Goal: Task Accomplishment & Management: Manage account settings

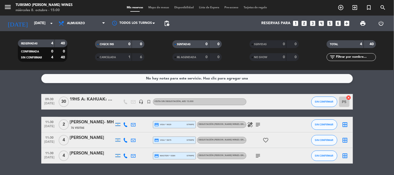
scroll to position [14, 0]
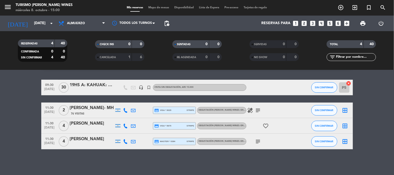
click at [84, 145] on div at bounding box center [92, 145] width 44 height 4
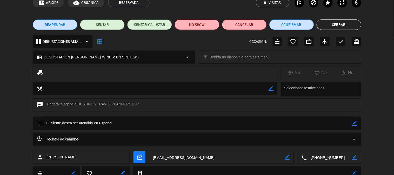
scroll to position [29, 0]
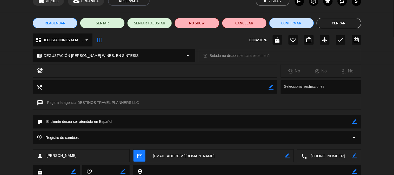
click at [358, 125] on div "border_color" at bounding box center [355, 122] width 5 height 14
click at [361, 121] on div "subject border_color" at bounding box center [197, 122] width 329 height 14
click at [357, 120] on icon "border_color" at bounding box center [355, 121] width 5 height 5
paste textarea "tarifas podrían estar sujetas a modificaciones. No garantizamos la congelación …"
type textarea "nombre de la pasajera: [PERSON_NAME]"
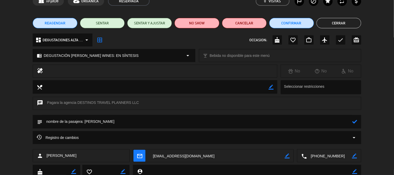
click at [353, 121] on icon at bounding box center [355, 121] width 5 height 5
click at [342, 23] on button "Cerrar" at bounding box center [339, 23] width 45 height 10
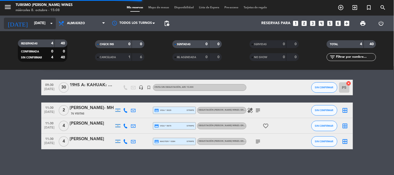
click at [31, 20] on input "[DATE]" at bounding box center [55, 23] width 49 height 9
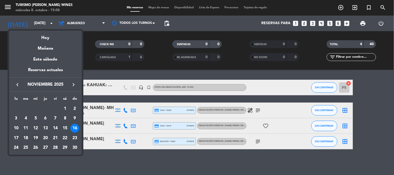
click at [34, 136] on div "19" at bounding box center [35, 138] width 9 height 9
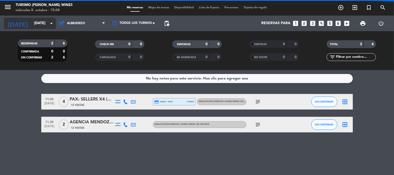
scroll to position [0, 0]
click at [31, 22] on input "[DATE]" at bounding box center [55, 23] width 49 height 9
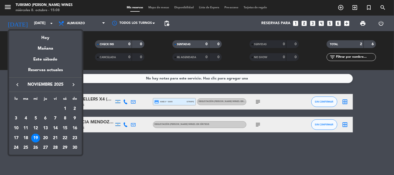
click at [17, 85] on icon "keyboard_arrow_left" at bounding box center [17, 85] width 6 height 6
click at [74, 137] on div "19" at bounding box center [74, 138] width 9 height 9
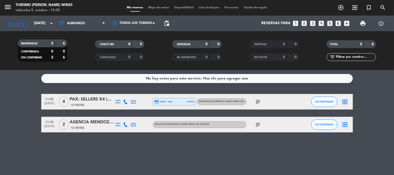
type input "[DATE]"
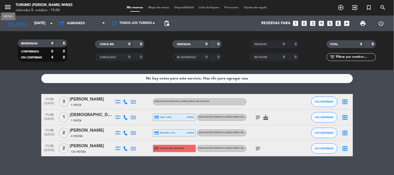
click at [8, 11] on button "menu" at bounding box center [8, 8] width 8 height 10
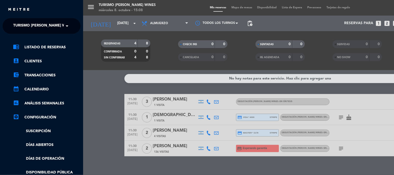
click at [23, 22] on span "Turismo [PERSON_NAME] Wines" at bounding box center [43, 26] width 61 height 11
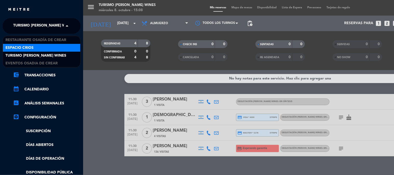
click at [27, 46] on span "Espacio Crios" at bounding box center [19, 48] width 28 height 6
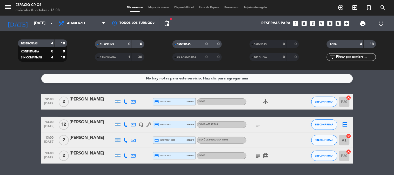
click at [89, 121] on div "[PERSON_NAME]" at bounding box center [92, 122] width 44 height 7
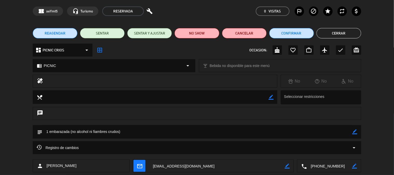
scroll to position [29, 0]
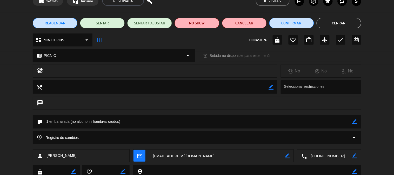
click at [352, 124] on textarea at bounding box center [197, 121] width 310 height 13
click at [358, 124] on div "subject border_color" at bounding box center [197, 122] width 329 height 14
click at [355, 124] on icon "border_color" at bounding box center [355, 121] width 5 height 5
type textarea "1 embarazada (no alcohol ni fiambres crudos) y una persona gluten free"
click at [357, 123] on icon at bounding box center [355, 121] width 5 height 5
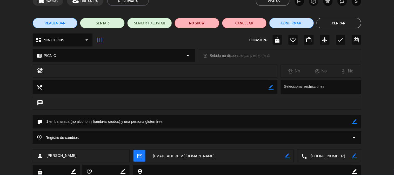
click at [346, 24] on button "Cerrar" at bounding box center [339, 23] width 45 height 10
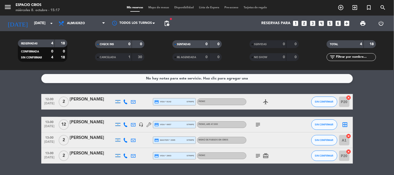
click at [4, 7] on icon "menu" at bounding box center [8, 7] width 8 height 8
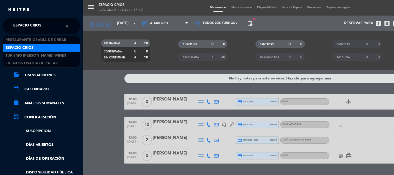
click at [35, 29] on span "Espacio Crios" at bounding box center [27, 26] width 28 height 11
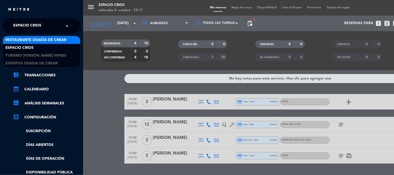
click at [36, 42] on span "Restaurante Osadía de Crear" at bounding box center [35, 40] width 61 height 6
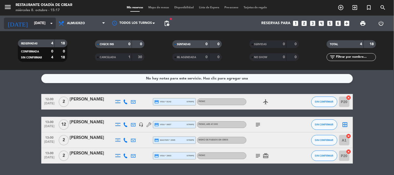
click at [34, 24] on input "[DATE]" at bounding box center [55, 23] width 49 height 9
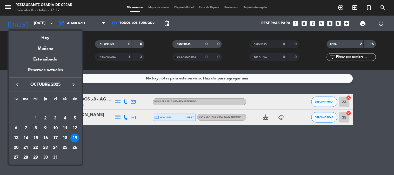
click at [74, 126] on div "12" at bounding box center [74, 128] width 9 height 9
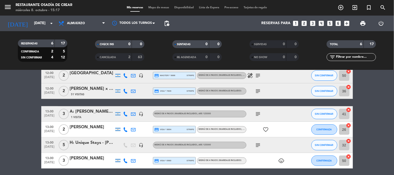
scroll to position [17, 0]
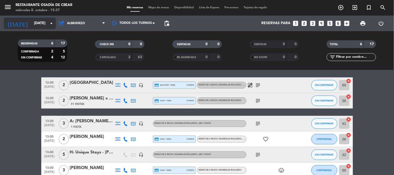
click at [37, 25] on input "[DATE]" at bounding box center [55, 23] width 49 height 9
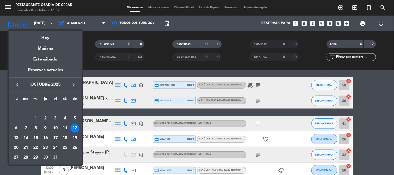
click at [51, 147] on div "24" at bounding box center [55, 148] width 9 height 9
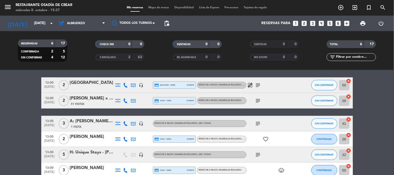
type input "[DATE]"
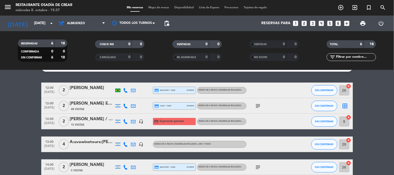
scroll to position [0, 0]
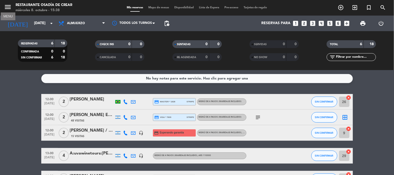
click at [5, 9] on icon "menu" at bounding box center [8, 7] width 8 height 8
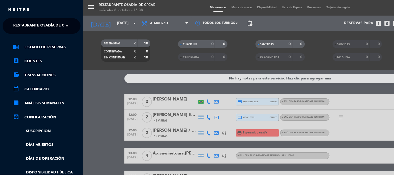
click at [95, 100] on div "menu Restaurante Osadía de Crear [DATE] 8. octubre - 15:38 Mis reservas Mapa de…" at bounding box center [280, 87] width 394 height 175
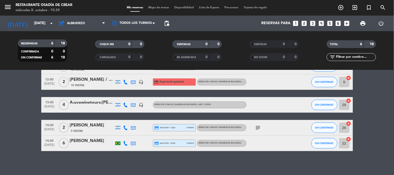
scroll to position [53, 0]
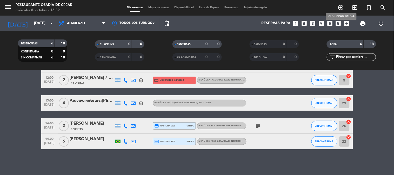
click at [342, 7] on icon "add_circle_outline" at bounding box center [341, 7] width 6 height 6
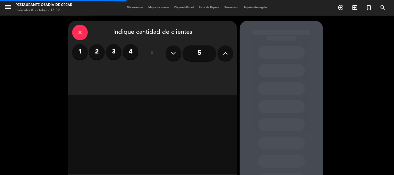
click at [98, 55] on label "2" at bounding box center [97, 52] width 16 height 16
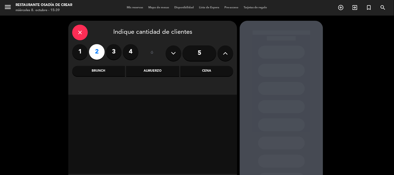
click at [155, 74] on div "Almuerzo" at bounding box center [152, 71] width 53 height 10
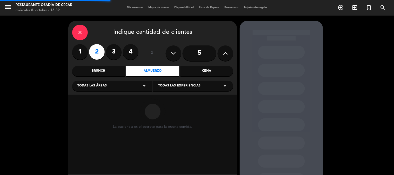
click at [158, 85] on div "Todas las experiencias arrow_drop_down" at bounding box center [193, 86] width 80 height 10
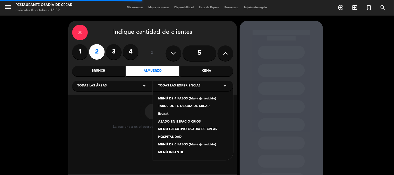
click at [160, 98] on div "MENÚ DE 4 PASOS (Maridaje incluido)" at bounding box center [193, 98] width 70 height 5
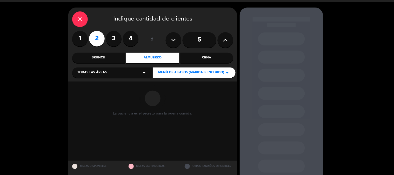
scroll to position [26, 0]
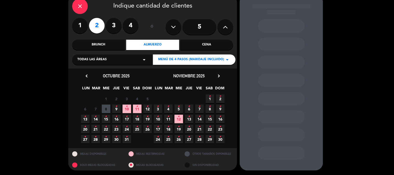
click at [129, 129] on span "24 •" at bounding box center [127, 129] width 9 height 9
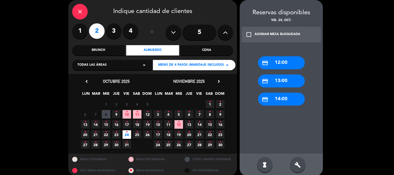
click at [289, 102] on div "credit_card 14:00" at bounding box center [281, 99] width 47 height 13
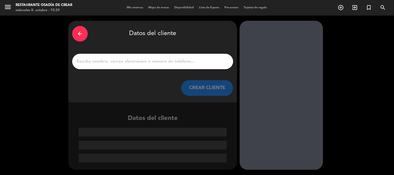
scroll to position [0, 0]
click at [171, 59] on input "1" at bounding box center [152, 61] width 153 height 7
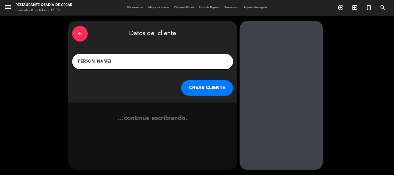
type input "[PERSON_NAME]"
click at [204, 89] on button "CREAR CLIENTE" at bounding box center [208, 88] width 52 height 16
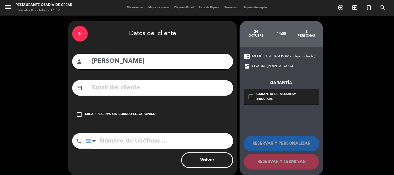
click at [165, 90] on input "text" at bounding box center [161, 88] width 138 height 11
drag, startPoint x: 165, startPoint y: 90, endPoint x: 145, endPoint y: 87, distance: 20.4
click at [145, 87] on input "text" at bounding box center [161, 88] width 138 height 11
paste input "[EMAIL_ADDRESS][DOMAIN_NAME]"
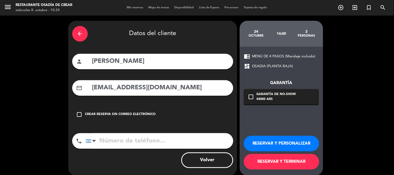
click at [98, 88] on input "[EMAIL_ADDRESS][DOMAIN_NAME]" at bounding box center [161, 88] width 138 height 11
click at [196, 90] on input "[EMAIL_ADDRESS][DOMAIN_NAME]" at bounding box center [161, 88] width 138 height 11
type input "[EMAIL_ADDRESS][DOMAIN_NAME]"
click at [149, 138] on input "tel" at bounding box center [160, 141] width 148 height 16
paste input "[PHONE_NUMBER]"
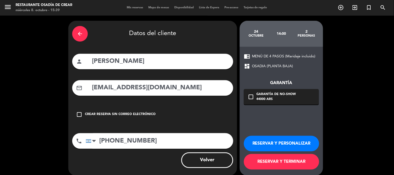
type input "[PHONE_NUMBER]"
click at [286, 146] on button "RESERVAR Y PERSONALIZAR" at bounding box center [281, 144] width 75 height 16
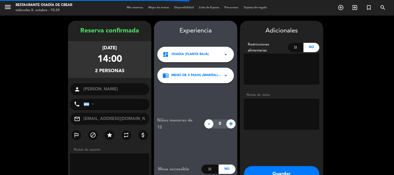
type input "[PHONE_NUMBER]"
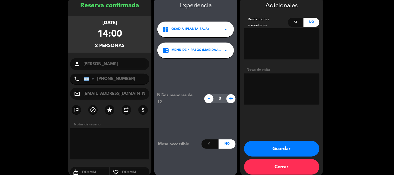
scroll to position [33, 0]
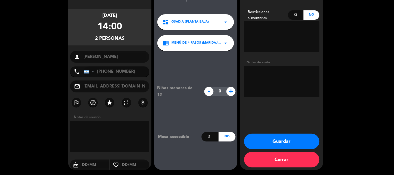
click at [297, 18] on div "Si" at bounding box center [296, 14] width 16 height 9
click at [280, 34] on textarea at bounding box center [282, 36] width 76 height 31
paste textarea "tiene intolerancia a los frutos de mar ."
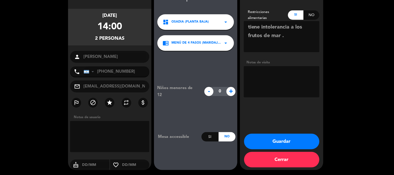
click at [249, 27] on textarea at bounding box center [282, 36] width 76 height 31
click at [296, 32] on textarea at bounding box center [282, 36] width 76 height 31
type textarea "el tiene intolerancia a los frutos de mar"
click at [294, 142] on button "Guardar" at bounding box center [281, 142] width 75 height 16
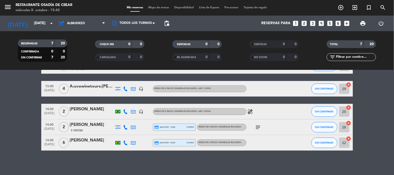
scroll to position [68, 0]
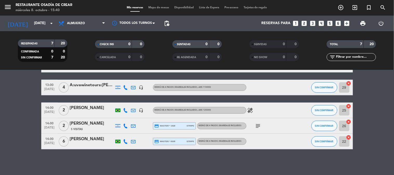
click at [95, 108] on div "[PERSON_NAME]" at bounding box center [92, 108] width 44 height 7
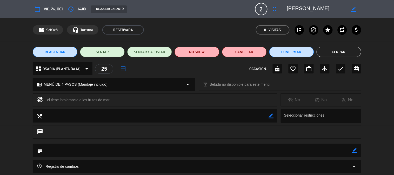
click at [113, 7] on div "REQUERIR GARANTÍA" at bounding box center [109, 9] width 36 height 8
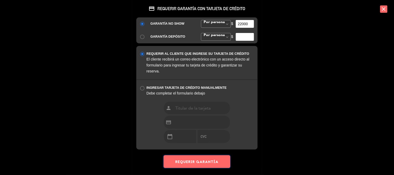
click at [208, 160] on button "REQUERIR GARANTÍA" at bounding box center [197, 161] width 67 height 13
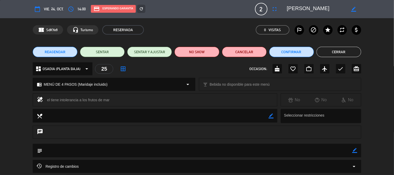
click at [338, 53] on button "Cerrar" at bounding box center [339, 52] width 45 height 10
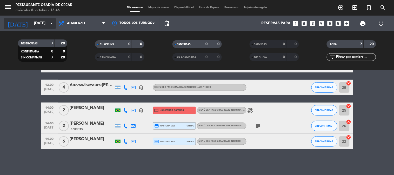
click at [31, 21] on input "[DATE]" at bounding box center [55, 23] width 49 height 9
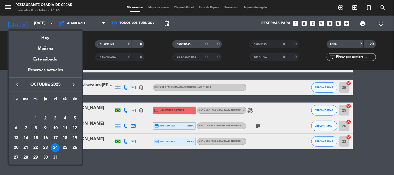
click at [76, 126] on div "12" at bounding box center [74, 128] width 9 height 9
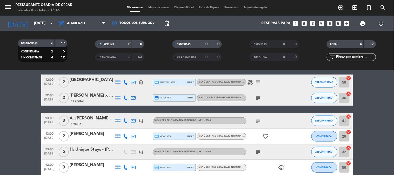
scroll to position [29, 0]
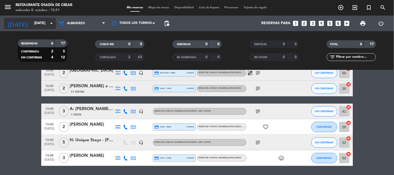
click at [31, 25] on input "[DATE]" at bounding box center [55, 23] width 49 height 9
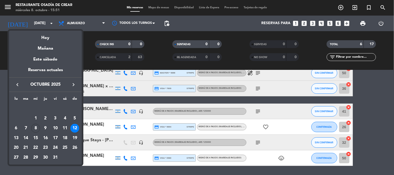
click at [76, 84] on icon "keyboard_arrow_right" at bounding box center [73, 85] width 6 height 6
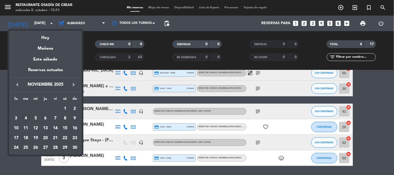
click at [24, 118] on div "4" at bounding box center [26, 118] width 9 height 9
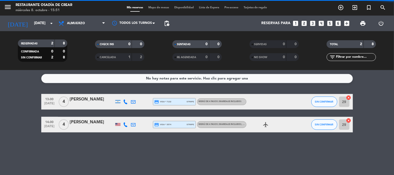
scroll to position [0, 0]
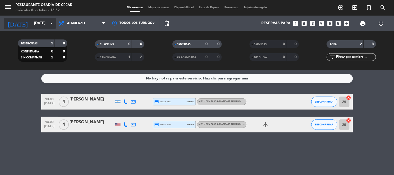
click at [31, 22] on input "[DATE]" at bounding box center [55, 23] width 49 height 9
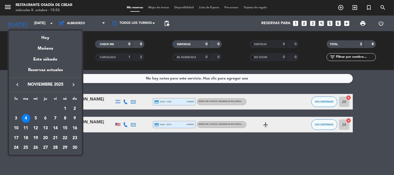
click at [13, 81] on button "keyboard_arrow_left" at bounding box center [17, 84] width 9 height 7
click at [55, 128] on div "10" at bounding box center [55, 128] width 9 height 9
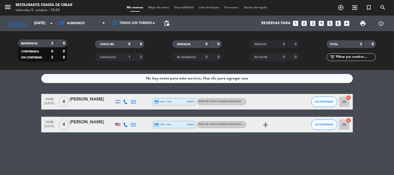
type input "[DATE]"
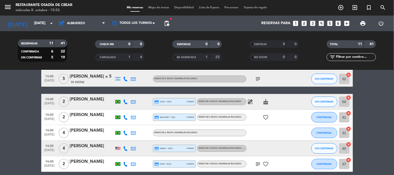
scroll to position [102, 0]
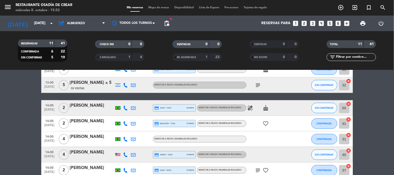
click at [88, 156] on div at bounding box center [92, 158] width 44 height 4
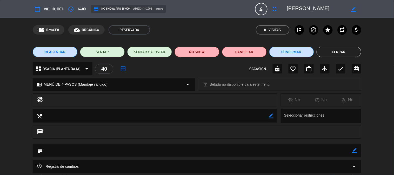
click at [51, 47] on button "REAGENDAR" at bounding box center [55, 52] width 45 height 10
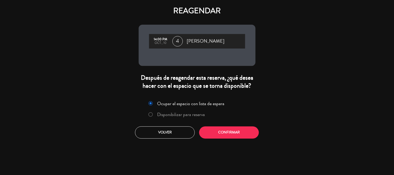
click at [159, 108] on label "Ocupar el espacio con lista de espera" at bounding box center [186, 103] width 81 height 9
click at [159, 114] on label "Disponibilizar para reserva" at bounding box center [181, 114] width 48 height 5
click at [209, 130] on button "Confirmar" at bounding box center [229, 133] width 60 height 12
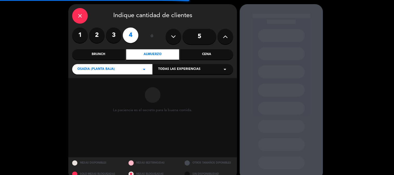
scroll to position [26, 0]
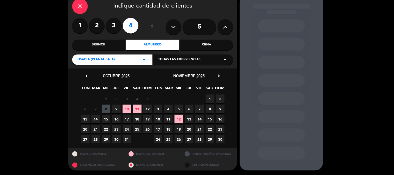
click at [104, 111] on span "8" at bounding box center [106, 109] width 9 height 9
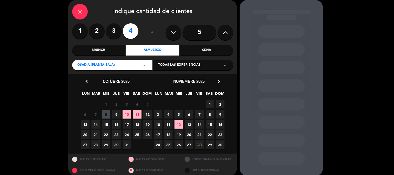
click at [104, 111] on span "8" at bounding box center [106, 114] width 9 height 9
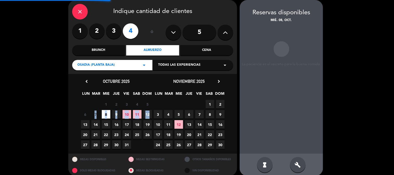
click at [104, 111] on span "8" at bounding box center [106, 114] width 9 height 9
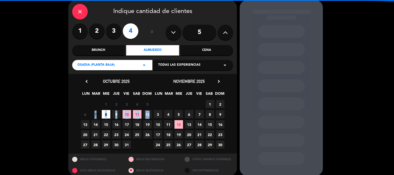
click at [107, 115] on span "8" at bounding box center [106, 114] width 9 height 9
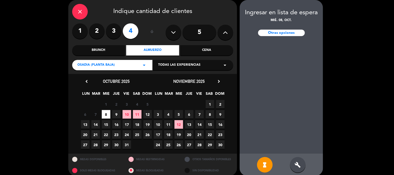
click at [294, 164] on div "build" at bounding box center [298, 165] width 16 height 16
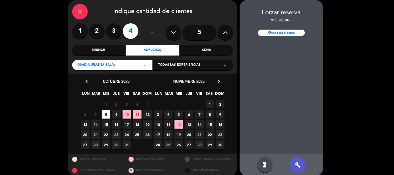
click at [294, 33] on div "Otras opciones" at bounding box center [281, 33] width 47 height 7
click at [280, 35] on div "Otras opciones" at bounding box center [281, 33] width 47 height 7
click at [283, 33] on div "Otras opciones" at bounding box center [281, 33] width 47 height 7
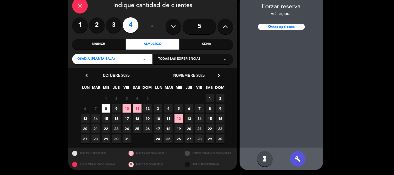
click at [295, 157] on div "build" at bounding box center [298, 159] width 16 height 16
click at [270, 159] on div "hourglass_full" at bounding box center [265, 159] width 16 height 16
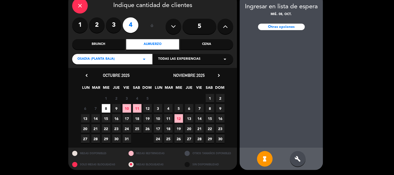
click at [269, 157] on div "hourglass_full" at bounding box center [265, 159] width 16 height 16
click at [289, 119] on div at bounding box center [281, 93] width 83 height 112
click at [82, 3] on icon "close" at bounding box center [80, 6] width 6 height 6
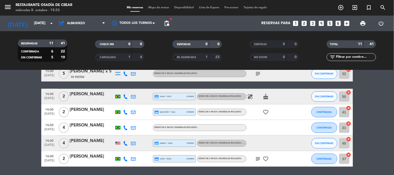
scroll to position [131, 0]
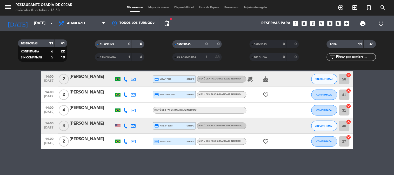
click at [100, 125] on div "[PERSON_NAME]" at bounding box center [92, 123] width 44 height 7
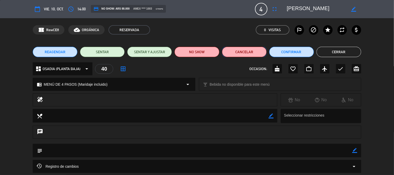
click at [254, 53] on button "Cancelar" at bounding box center [244, 52] width 45 height 10
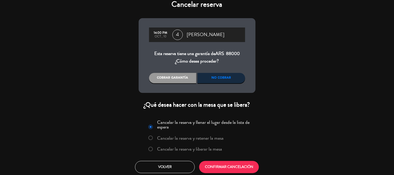
scroll to position [8, 0]
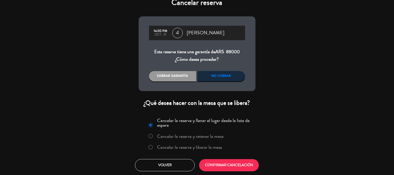
click at [199, 147] on label "Cancelar la reserva y liberar la mesa" at bounding box center [189, 147] width 65 height 5
click at [235, 169] on button "CONFIRMAR CANCELACIÓN" at bounding box center [229, 165] width 60 height 12
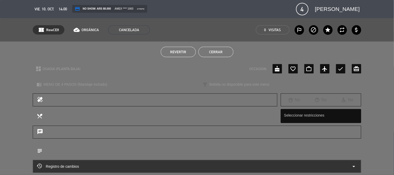
click at [212, 50] on button "Cerrar" at bounding box center [216, 52] width 35 height 10
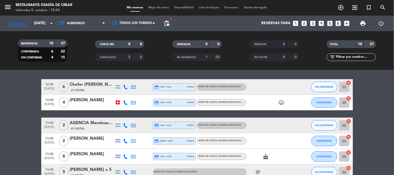
scroll to position [0, 0]
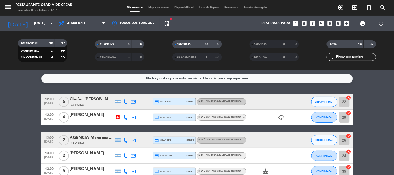
click at [37, 17] on div "[DATE] [DATE] arrow_drop_down" at bounding box center [30, 24] width 52 height 16
click at [37, 20] on input "[DATE]" at bounding box center [55, 23] width 49 height 9
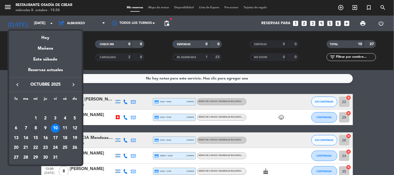
click at [71, 85] on icon "keyboard_arrow_right" at bounding box center [73, 85] width 6 height 6
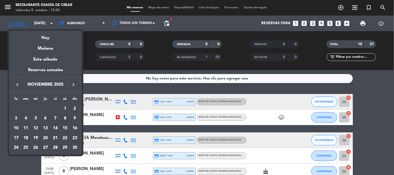
click at [63, 119] on div "8" at bounding box center [65, 118] width 9 height 9
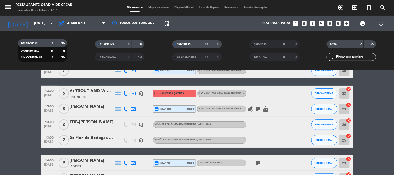
scroll to position [29, 0]
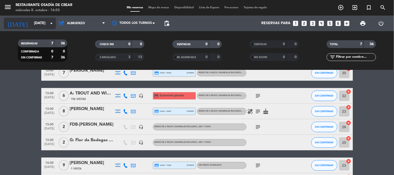
click at [40, 24] on input "[DATE]" at bounding box center [55, 23] width 49 height 9
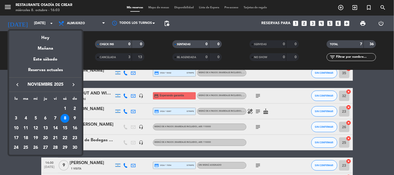
click at [19, 84] on icon "keyboard_arrow_left" at bounding box center [17, 85] width 6 height 6
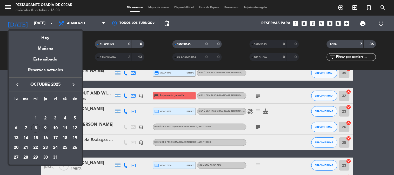
click at [43, 127] on div "9" at bounding box center [45, 128] width 9 height 9
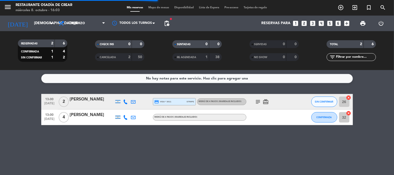
scroll to position [0, 0]
click at [8, 6] on icon "menu" at bounding box center [8, 7] width 8 height 8
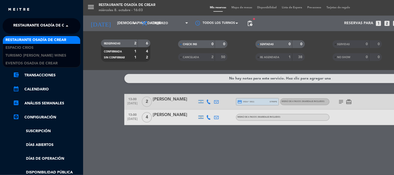
click at [35, 29] on span "Restaurante Osadía de Crear" at bounding box center [43, 26] width 61 height 11
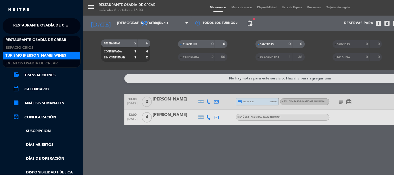
click at [40, 52] on div "Turismo [PERSON_NAME] Wines" at bounding box center [41, 56] width 77 height 8
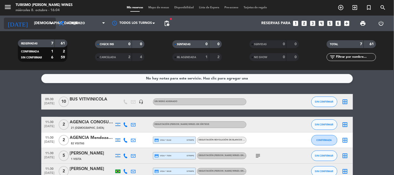
click at [31, 25] on input "[DEMOGRAPHIC_DATA][DATE]" at bounding box center [55, 23] width 49 height 9
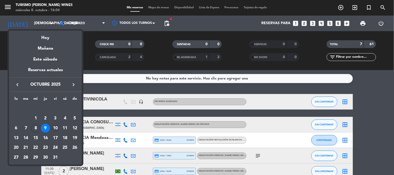
click at [55, 128] on div "10" at bounding box center [55, 128] width 9 height 9
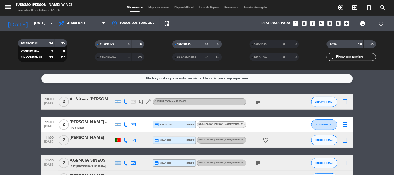
click at [94, 125] on div "[PERSON_NAME] - The Vines" at bounding box center [92, 122] width 44 height 7
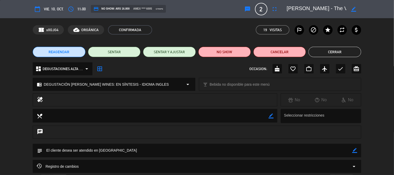
click at [323, 51] on button "Cerrar" at bounding box center [335, 52] width 53 height 10
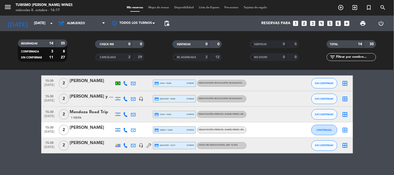
scroll to position [185, 0]
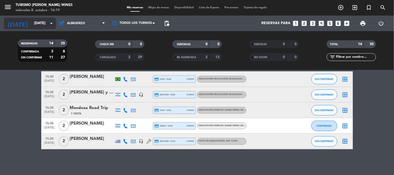
click at [15, 20] on icon "[DATE]" at bounding box center [18, 23] width 28 height 11
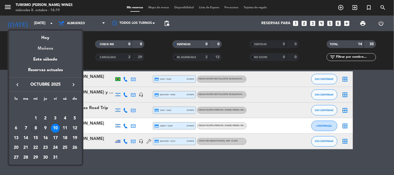
click at [50, 49] on div "Mañana" at bounding box center [45, 46] width 73 height 11
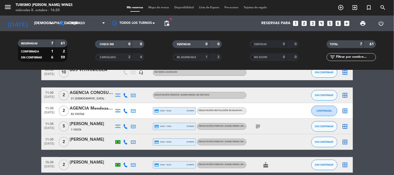
scroll to position [58, 0]
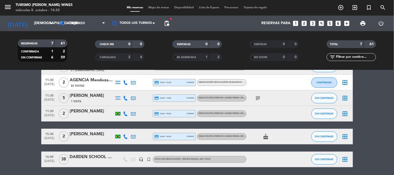
click at [258, 98] on icon "subject" at bounding box center [258, 98] width 6 height 6
click at [15, 111] on bookings-row "09:30 [DATE] BUS VITIVINICOLA headset_mic Sin menú asignado SIN CONFIRMAR borde…" at bounding box center [197, 101] width 394 height 131
click at [86, 100] on div "1 Visita" at bounding box center [92, 101] width 44 height 4
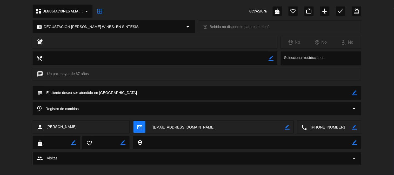
scroll to position [0, 0]
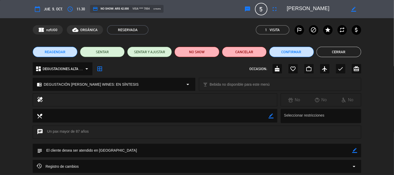
click at [345, 51] on button "Cerrar" at bounding box center [339, 52] width 45 height 10
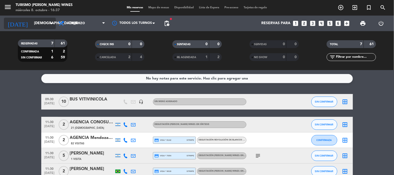
click at [31, 20] on input "[DEMOGRAPHIC_DATA][DATE]" at bounding box center [55, 23] width 49 height 9
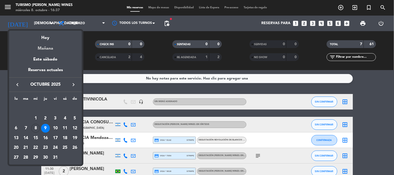
click at [45, 49] on div "Mañana" at bounding box center [45, 46] width 73 height 11
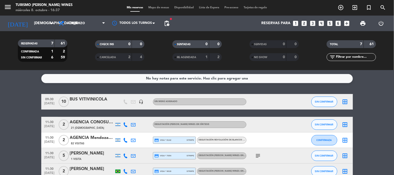
scroll to position [29, 0]
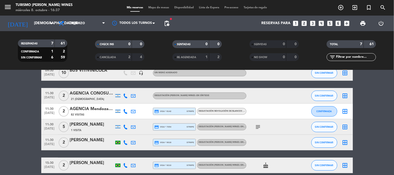
click at [125, 97] on icon at bounding box center [126, 96] width 5 height 5
click at [116, 86] on span "Copiar" at bounding box center [121, 86] width 11 height 5
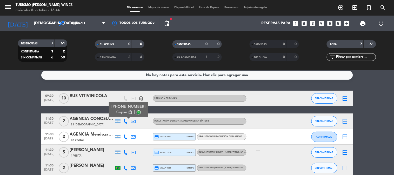
scroll to position [0, 0]
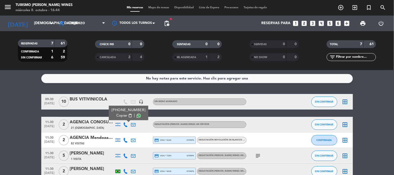
click at [87, 124] on div "AGENCIA CONOSUR (SUSI)" at bounding box center [92, 122] width 44 height 7
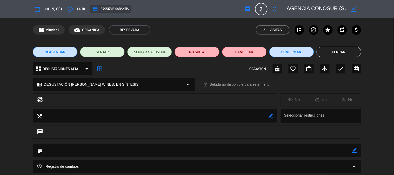
click at [330, 8] on textarea at bounding box center [317, 8] width 60 height 9
click at [375, 45] on div "REAGENDAR SENTAR SENTAR Y AJUSTAR NO SHOW Cancelar Confirmar Cerrar" at bounding box center [197, 52] width 394 height 21
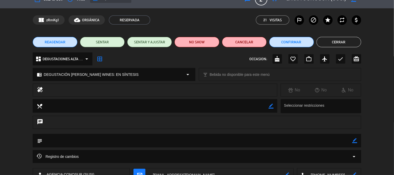
scroll to position [0, 0]
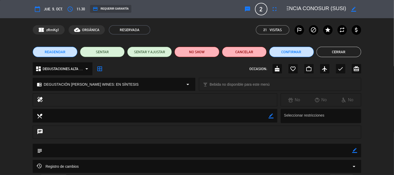
click at [334, 51] on button "Cerrar" at bounding box center [339, 52] width 45 height 10
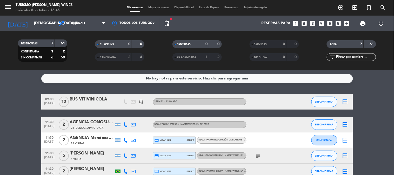
click at [99, 137] on div "AGENCIA Mendoza Viagem" at bounding box center [92, 138] width 44 height 7
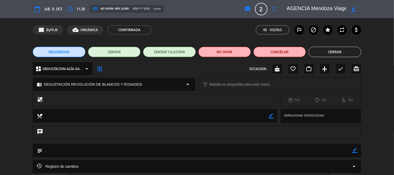
click at [333, 11] on textarea at bounding box center [317, 8] width 60 height 9
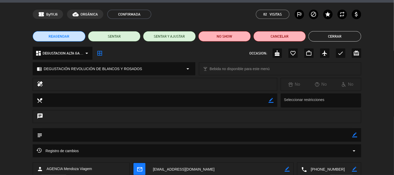
scroll to position [29, 0]
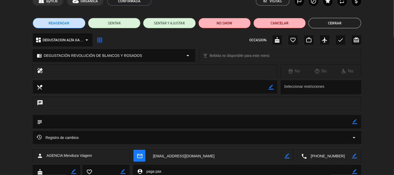
click at [321, 154] on textarea at bounding box center [329, 156] width 45 height 13
click at [313, 141] on span "Click para copiar" at bounding box center [323, 143] width 27 height 5
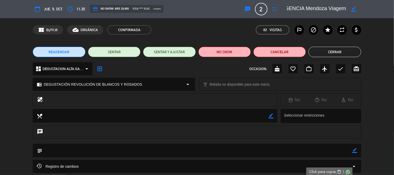
click at [315, 53] on button "Cerrar" at bounding box center [335, 52] width 53 height 10
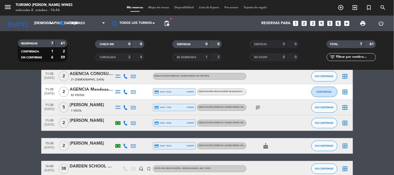
scroll to position [58, 0]
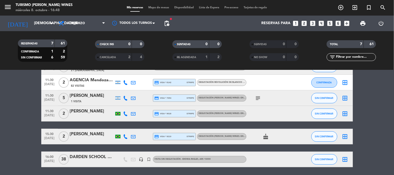
click at [38, 103] on bookings-row "09:30 [DATE] BUS VITIVINICOLA headset_mic Sin menú asignado SIN CONFIRMAR borde…" at bounding box center [197, 101] width 394 height 131
click at [92, 112] on div "[PERSON_NAME]" at bounding box center [92, 111] width 44 height 7
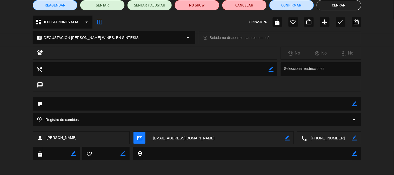
scroll to position [48, 0]
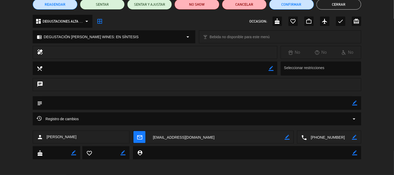
click at [331, 137] on textarea at bounding box center [329, 137] width 45 height 13
click at [316, 125] on span "Click para copiar" at bounding box center [323, 124] width 27 height 5
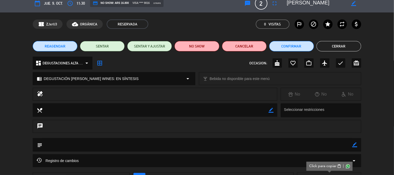
scroll to position [0, 0]
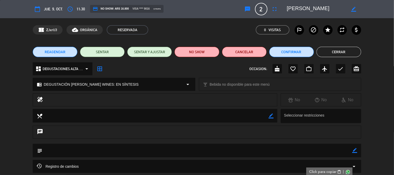
drag, startPoint x: 287, startPoint y: 7, endPoint x: 329, endPoint y: 11, distance: 42.3
click at [329, 11] on div "border_color" at bounding box center [323, 8] width 78 height 9
drag, startPoint x: 287, startPoint y: 9, endPoint x: 341, endPoint y: 13, distance: 53.7
click at [341, 13] on textarea at bounding box center [317, 8] width 60 height 9
click at [344, 53] on button "Cerrar" at bounding box center [339, 52] width 45 height 10
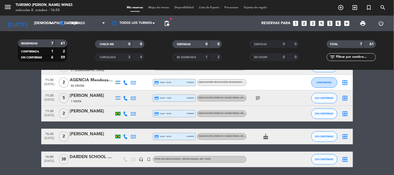
click at [87, 134] on div "[PERSON_NAME]" at bounding box center [92, 134] width 44 height 7
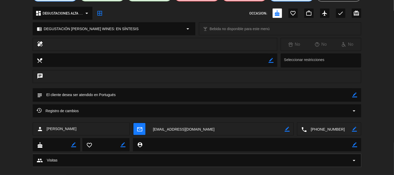
scroll to position [58, 0]
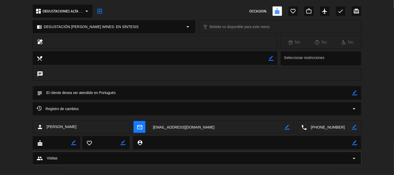
click at [323, 124] on textarea at bounding box center [329, 127] width 45 height 13
click at [313, 115] on span "Click para copiar" at bounding box center [323, 114] width 27 height 5
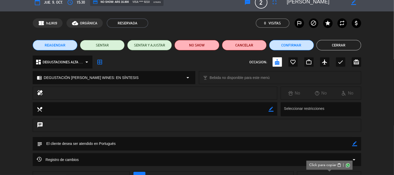
scroll to position [0, 0]
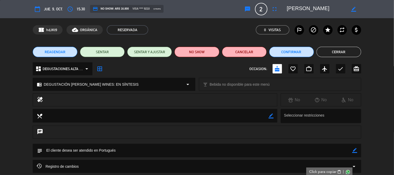
click at [379, 115] on div "local_dining border_color Seleccionar restricciones" at bounding box center [197, 117] width 394 height 17
drag, startPoint x: 289, startPoint y: 9, endPoint x: 326, endPoint y: 12, distance: 37.0
click at [326, 12] on textarea at bounding box center [317, 8] width 60 height 9
click at [333, 51] on button "Cerrar" at bounding box center [339, 52] width 45 height 10
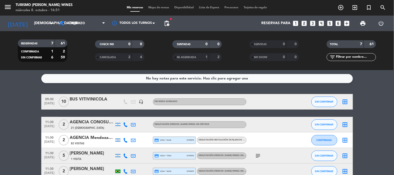
click at [79, 44] on filter-checkbox "RESERVADAS 7 61 CONFIRMADA 1 2 SIN CONFIRMAR 6 59" at bounding box center [42, 51] width 77 height 22
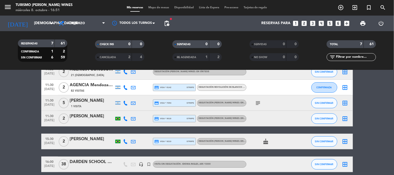
scroll to position [58, 0]
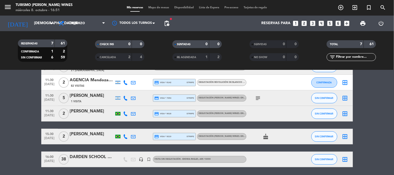
click at [256, 99] on icon "subject" at bounding box center [258, 98] width 6 height 6
click at [28, 111] on bookings-row "09:30 [DATE] BUS VITIVINICOLA headset_mic Sin menú asignado SIN CONFIRMAR borde…" at bounding box center [197, 101] width 394 height 131
click at [9, 7] on icon "menu" at bounding box center [8, 7] width 8 height 8
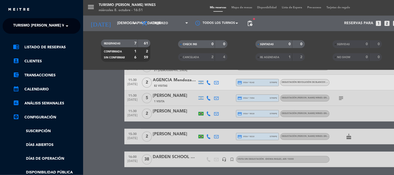
click at [33, 24] on span "Turismo [PERSON_NAME] Wines" at bounding box center [43, 26] width 61 height 11
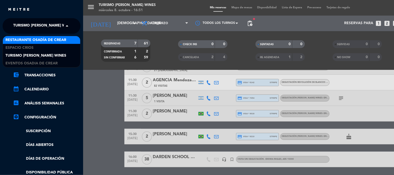
click at [35, 40] on span "Restaurante Osadía de Crear" at bounding box center [35, 40] width 61 height 6
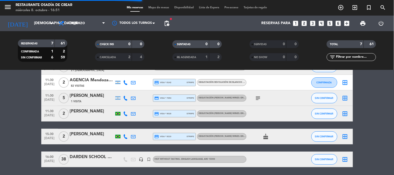
scroll to position [0, 0]
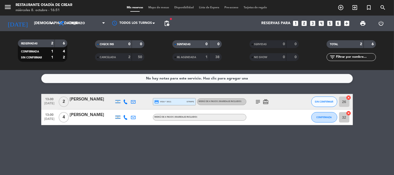
click at [126, 103] on icon at bounding box center [126, 102] width 5 height 5
click at [121, 93] on span "Copiar" at bounding box center [121, 92] width 11 height 5
click at [258, 103] on icon "subject" at bounding box center [258, 102] width 6 height 6
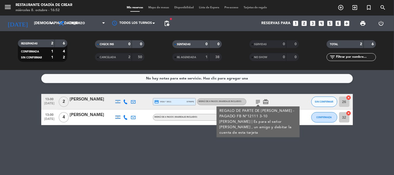
click at [264, 103] on icon "card_giftcard" at bounding box center [266, 102] width 6 height 6
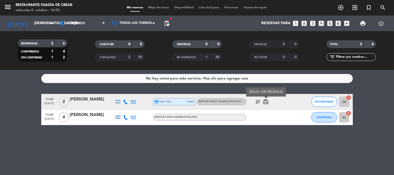
click at [258, 103] on icon "subject" at bounding box center [258, 102] width 6 height 6
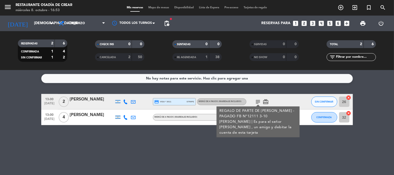
click at [150, 151] on div "No hay notas para este servicio. Haz clic para agregar una 13:00 [DATE] 2 [PERS…" at bounding box center [197, 122] width 394 height 105
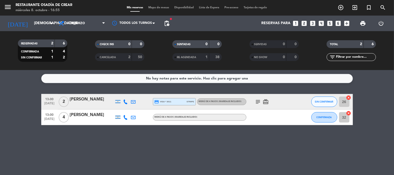
click at [126, 117] on icon at bounding box center [126, 117] width 5 height 5
click at [120, 109] on span "Copiar" at bounding box center [121, 108] width 11 height 5
click at [132, 118] on icon at bounding box center [133, 117] width 5 height 5
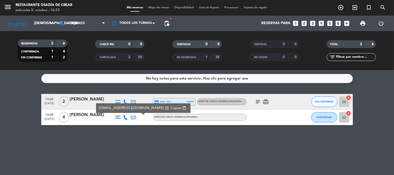
click at [171, 108] on span "Copiar" at bounding box center [176, 108] width 11 height 5
click at [87, 139] on div "No hay notas para este servicio. Haz clic para agregar una 13:00 [DATE] 2 [PERS…" at bounding box center [197, 122] width 394 height 105
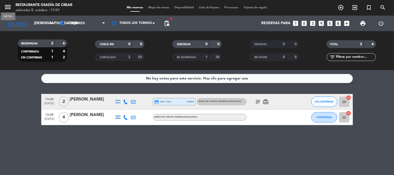
click at [8, 7] on icon "menu" at bounding box center [8, 7] width 8 height 8
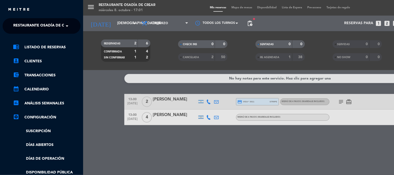
click at [42, 27] on span "Restaurante Osadía de Crear" at bounding box center [43, 26] width 61 height 11
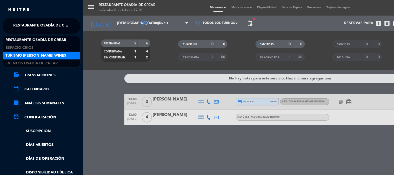
click at [42, 52] on div "Turismo [PERSON_NAME] Wines" at bounding box center [41, 56] width 77 height 8
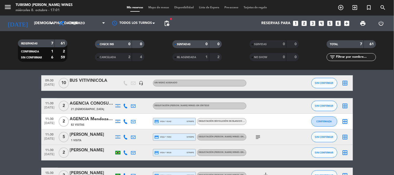
scroll to position [29, 0]
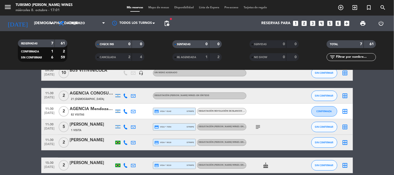
click at [93, 128] on div "[PERSON_NAME]" at bounding box center [92, 124] width 44 height 7
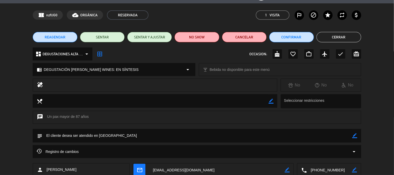
scroll to position [5, 0]
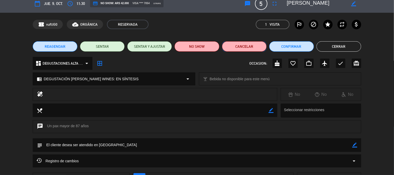
click at [236, 49] on button "Cancelar" at bounding box center [244, 46] width 45 height 10
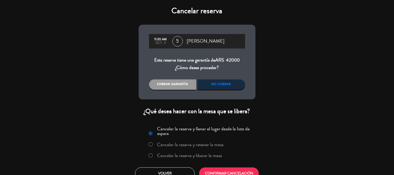
click at [186, 153] on label "Cancelar la reserva y liberar la mesa" at bounding box center [189, 155] width 65 height 5
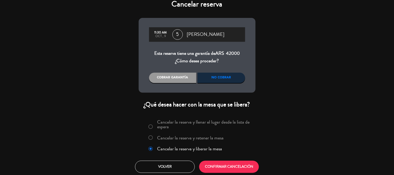
scroll to position [8, 0]
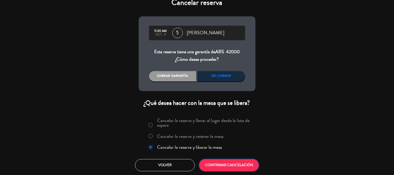
click at [228, 163] on button "CONFIRMAR CANCELACIÓN" at bounding box center [229, 165] width 60 height 12
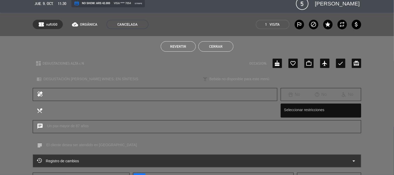
click at [212, 47] on button "Cerrar" at bounding box center [216, 46] width 35 height 10
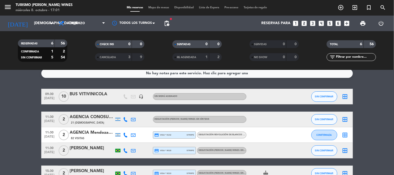
scroll to position [0, 0]
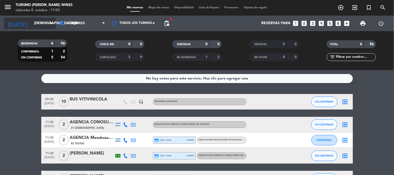
click at [31, 19] on input "[DEMOGRAPHIC_DATA][DATE]" at bounding box center [55, 23] width 49 height 9
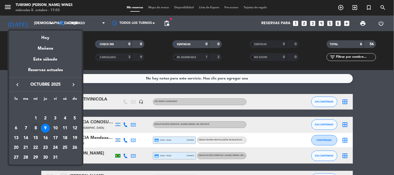
click at [55, 139] on div "17" at bounding box center [55, 138] width 9 height 9
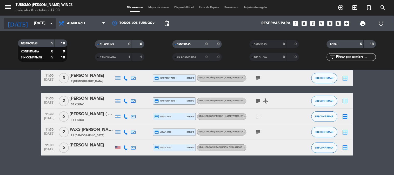
scroll to position [29, 0]
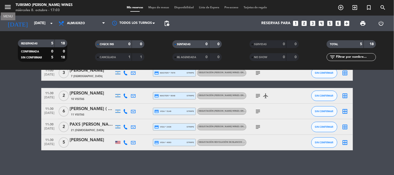
click at [10, 5] on icon "menu" at bounding box center [8, 7] width 8 height 8
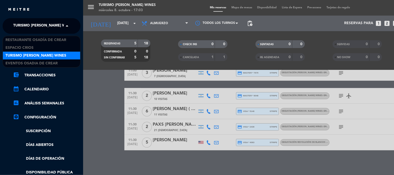
click at [30, 31] on span "Turismo [PERSON_NAME] Wines" at bounding box center [43, 26] width 61 height 11
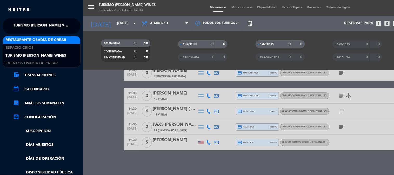
click at [38, 40] on span "Restaurante Osadía de Crear" at bounding box center [35, 40] width 61 height 6
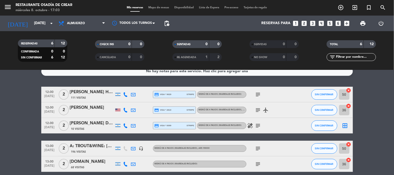
scroll to position [0, 0]
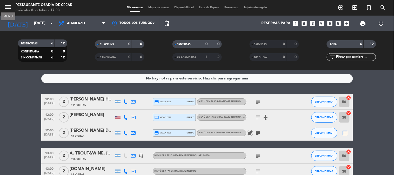
click at [11, 7] on icon "menu" at bounding box center [8, 7] width 8 height 8
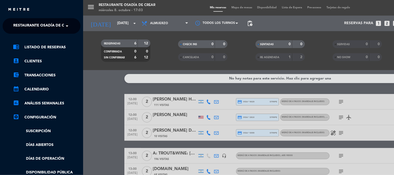
click at [38, 29] on span "Restaurante Osadía de Crear" at bounding box center [43, 26] width 61 height 11
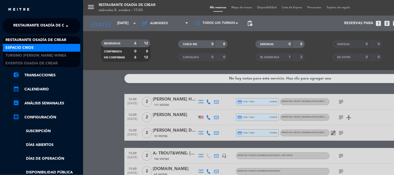
click at [38, 45] on div "Espacio Crios" at bounding box center [41, 48] width 77 height 8
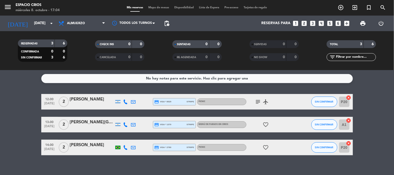
click at [79, 147] on div "[PERSON_NAME]" at bounding box center [92, 145] width 44 height 7
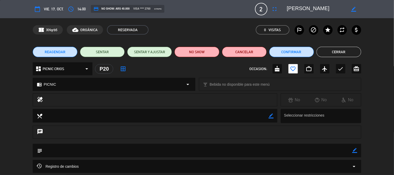
click at [79, 9] on span "14:00" at bounding box center [81, 9] width 8 height 6
click at [72, 8] on icon "access_time" at bounding box center [71, 9] width 6 height 6
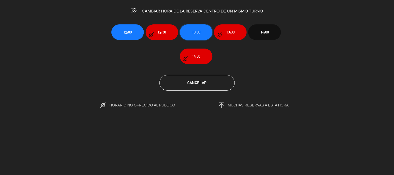
click at [208, 30] on button "13:00" at bounding box center [196, 32] width 33 height 16
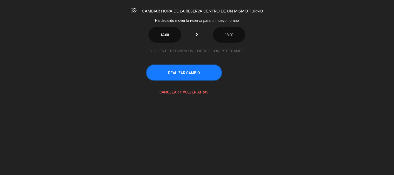
click at [194, 72] on button "REALIZAR CAMBIO" at bounding box center [184, 73] width 75 height 16
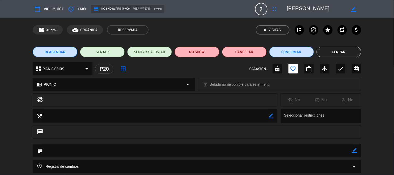
click at [331, 48] on button "Cerrar" at bounding box center [339, 52] width 45 height 10
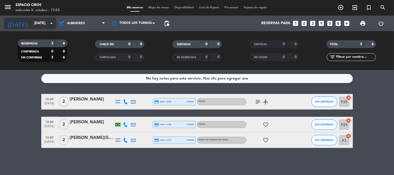
click at [31, 23] on input "[DATE]" at bounding box center [55, 23] width 49 height 9
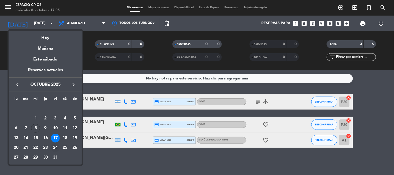
click at [56, 149] on div "24" at bounding box center [55, 148] width 9 height 9
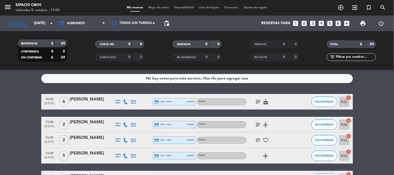
click at [10, 2] on span "menu" at bounding box center [10, 8] width 12 height 12
click at [9, 7] on icon "menu" at bounding box center [8, 7] width 8 height 8
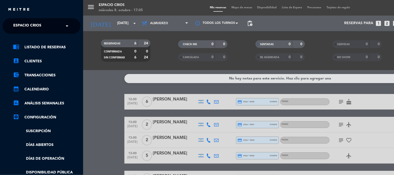
click at [31, 23] on span "Espacio Crios" at bounding box center [27, 26] width 28 height 11
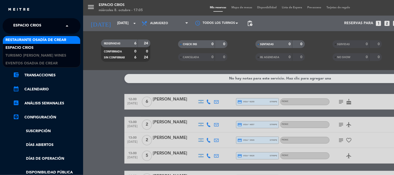
click at [33, 37] on span "Restaurante Osadía de Crear" at bounding box center [35, 40] width 61 height 6
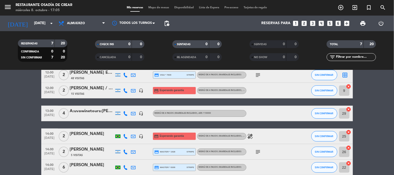
scroll to position [58, 0]
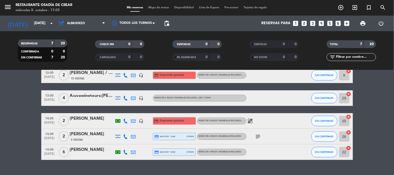
click at [92, 118] on div "[PERSON_NAME]" at bounding box center [92, 118] width 44 height 7
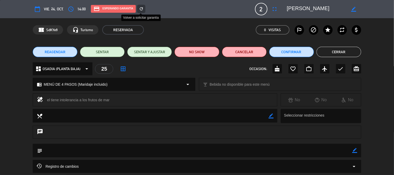
click at [141, 7] on icon "refresh" at bounding box center [141, 9] width 5 height 5
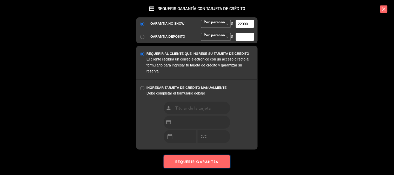
click at [204, 159] on button "REQUERIR GARANTÍA" at bounding box center [197, 161] width 67 height 13
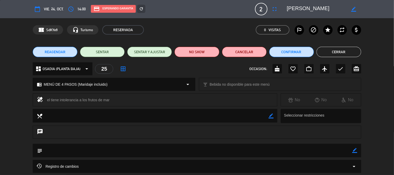
click at [323, 53] on button "Cerrar" at bounding box center [339, 52] width 45 height 10
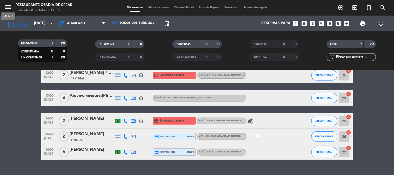
click at [6, 7] on icon "menu" at bounding box center [8, 7] width 8 height 8
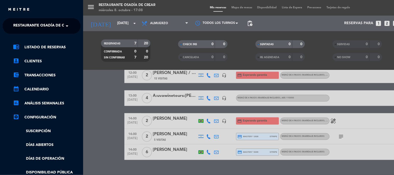
click at [95, 70] on div "menu Restaurante Osadía de Crear [DATE] 8. octubre - 17:08 Mis reservas Mapa de…" at bounding box center [280, 87] width 394 height 175
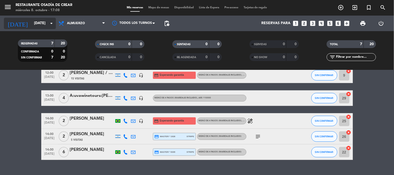
click at [34, 24] on input "[DATE]" at bounding box center [55, 23] width 49 height 9
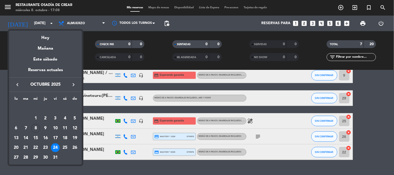
click at [74, 84] on icon "keyboard_arrow_right" at bounding box center [73, 85] width 6 height 6
click at [64, 118] on div "8" at bounding box center [65, 118] width 9 height 9
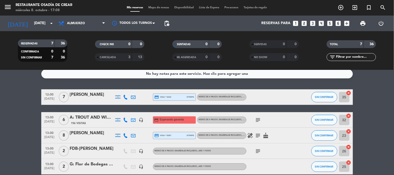
scroll to position [0, 0]
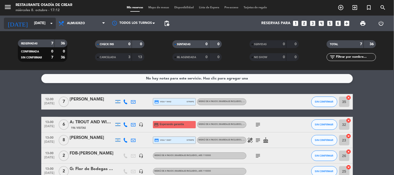
click at [31, 19] on input "[DATE]" at bounding box center [55, 23] width 49 height 9
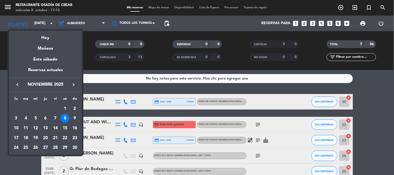
click at [76, 85] on icon "keyboard_arrow_right" at bounding box center [73, 85] width 6 height 6
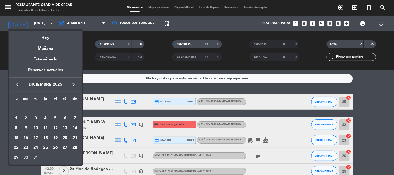
click at [17, 83] on icon "keyboard_arrow_left" at bounding box center [17, 85] width 6 height 6
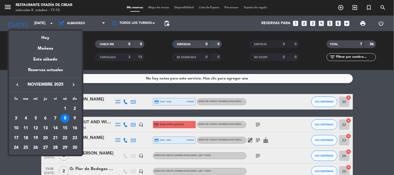
click at [43, 137] on div "20" at bounding box center [45, 138] width 9 height 9
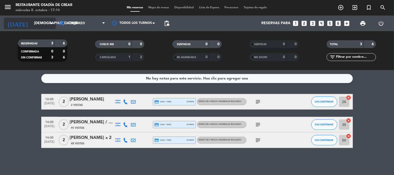
click at [17, 21] on icon "[DATE]" at bounding box center [18, 23] width 28 height 11
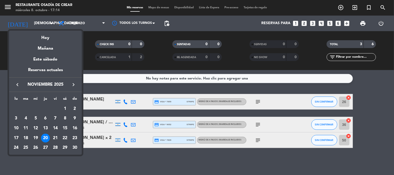
click at [16, 83] on icon "keyboard_arrow_left" at bounding box center [17, 85] width 6 height 6
click at [62, 129] on div "11" at bounding box center [65, 128] width 9 height 9
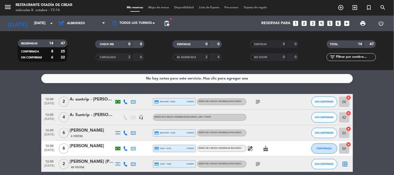
click at [96, 114] on div "A: Suntrip - [PERSON_NAME] [PERSON_NAME]" at bounding box center [92, 115] width 44 height 7
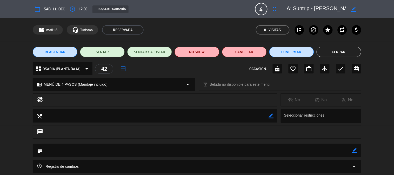
click at [335, 55] on button "Cerrar" at bounding box center [339, 52] width 45 height 10
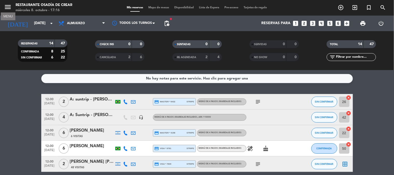
click at [6, 5] on icon "menu" at bounding box center [8, 7] width 8 height 8
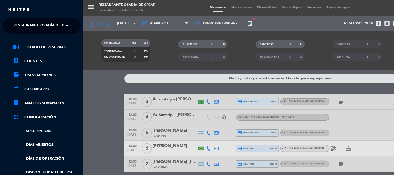
click at [25, 17] on div "close × Restaurante Osadía de Crear × chrome_reader_mode Listado de Reservas ac…" at bounding box center [41, 87] width 83 height 175
click at [27, 25] on span "Restaurante Osadía de Crear" at bounding box center [43, 26] width 61 height 11
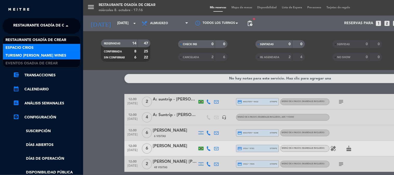
click at [27, 52] on div "Turismo [PERSON_NAME] Wines" at bounding box center [41, 56] width 77 height 8
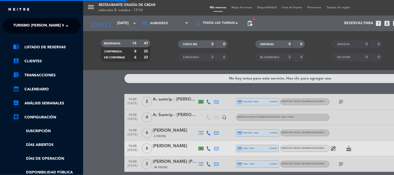
click at [32, 27] on span "Turismo [PERSON_NAME] Wines" at bounding box center [43, 26] width 61 height 11
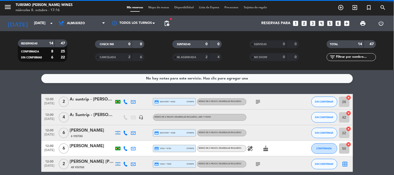
click at [25, 44] on div "menu Turismo [PERSON_NAME] Wines [DATE] 8. octubre - 17:16 Mis reservas Mapa de…" at bounding box center [197, 87] width 394 height 175
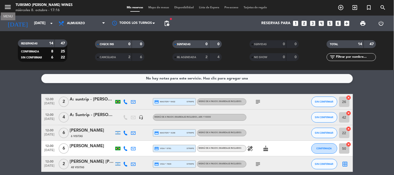
click at [11, 6] on icon "menu" at bounding box center [8, 7] width 8 height 8
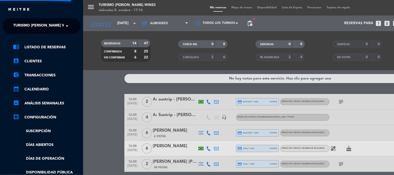
click at [33, 28] on span "Turismo [PERSON_NAME] Wines" at bounding box center [43, 26] width 61 height 11
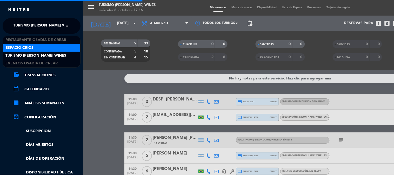
click at [33, 48] on span "Espacio Crios" at bounding box center [19, 48] width 28 height 6
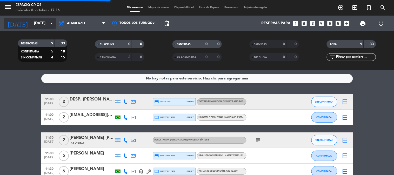
click at [34, 20] on input "[DATE]" at bounding box center [55, 23] width 49 height 9
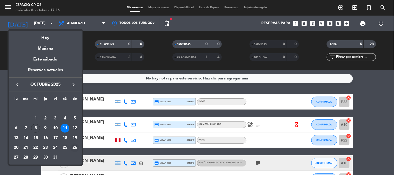
click at [76, 148] on div "26" at bounding box center [74, 148] width 9 height 9
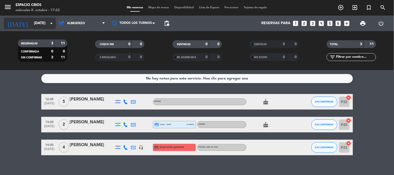
click at [41, 20] on input "[DATE]" at bounding box center [55, 23] width 49 height 9
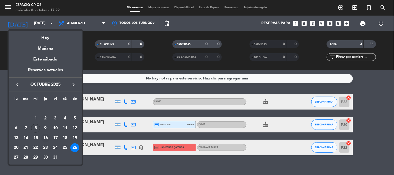
click at [45, 139] on div "16" at bounding box center [45, 138] width 9 height 9
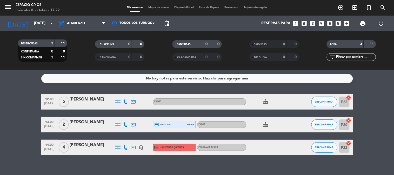
type input "[DEMOGRAPHIC_DATA][DATE]"
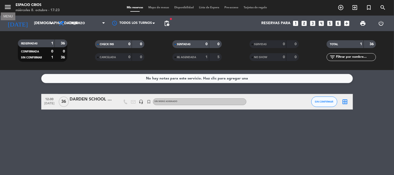
click at [11, 10] on icon "menu" at bounding box center [8, 7] width 8 height 8
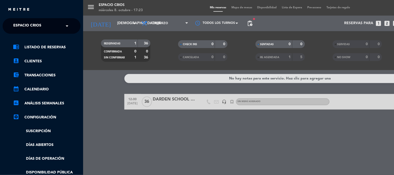
click at [49, 27] on input "text" at bounding box center [41, 26] width 63 height 11
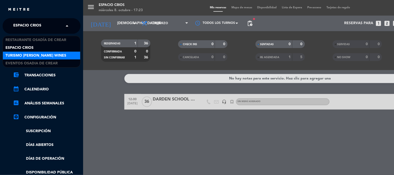
click at [60, 56] on span "Turismo [PERSON_NAME] Wines" at bounding box center [35, 56] width 61 height 6
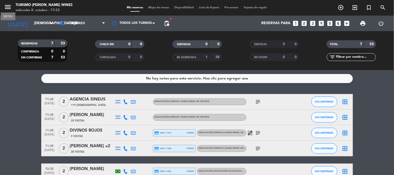
click at [10, 8] on icon "menu" at bounding box center [8, 7] width 8 height 8
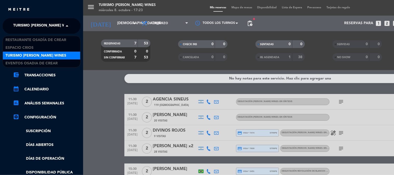
click at [31, 23] on span "Turismo [PERSON_NAME] Wines" at bounding box center [43, 26] width 61 height 11
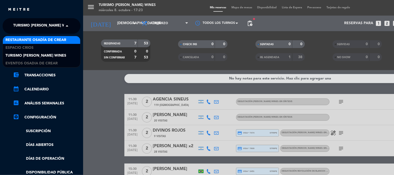
click at [34, 38] on span "Restaurante Osadía de Crear" at bounding box center [35, 40] width 61 height 6
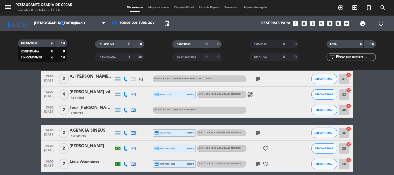
scroll to position [46, 0]
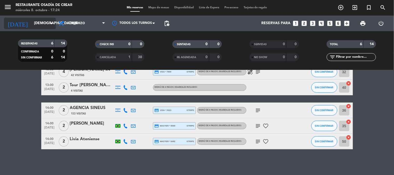
click at [31, 24] on input "[DEMOGRAPHIC_DATA][DATE]" at bounding box center [55, 23] width 49 height 9
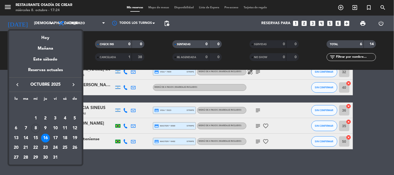
click at [7, 6] on div at bounding box center [197, 87] width 394 height 175
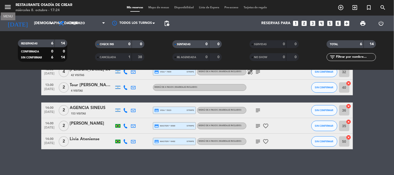
click at [7, 6] on icon "menu" at bounding box center [8, 7] width 8 height 8
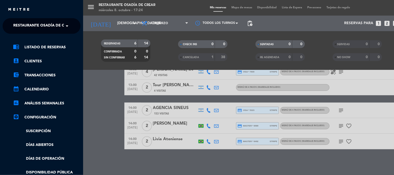
click at [33, 19] on ng-select "× Restaurante Osadía de Crear ×" at bounding box center [42, 26] width 78 height 16
click at [33, 25] on span "Restaurante Osadía de Crear" at bounding box center [43, 26] width 61 height 11
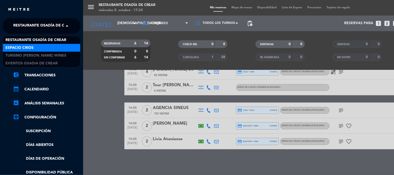
click at [38, 48] on div "Espacio Crios" at bounding box center [41, 48] width 77 height 8
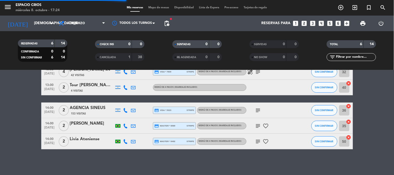
scroll to position [0, 0]
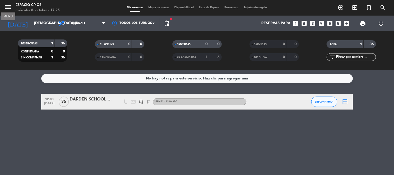
click at [6, 6] on icon "menu" at bounding box center [8, 7] width 8 height 8
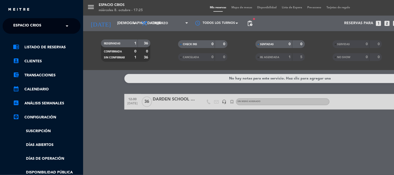
click at [47, 28] on div "× Espacio Crios" at bounding box center [30, 26] width 38 height 11
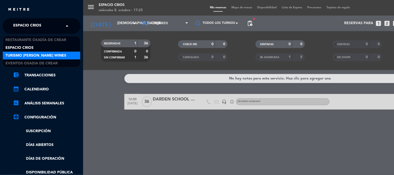
click at [42, 54] on span "Turismo [PERSON_NAME] Wines" at bounding box center [35, 56] width 61 height 6
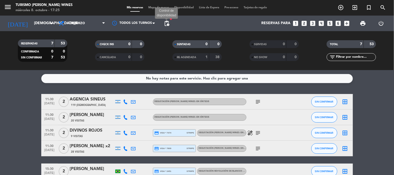
click at [165, 22] on span "pending_actions" at bounding box center [167, 23] width 6 height 6
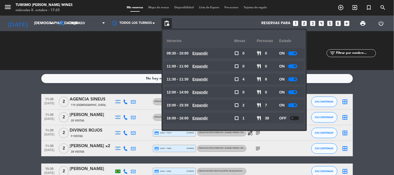
click at [293, 105] on div at bounding box center [293, 105] width 9 height 4
click at [293, 90] on div at bounding box center [293, 92] width 9 height 4
click at [293, 91] on div at bounding box center [293, 92] width 9 height 4
click at [293, 93] on div at bounding box center [293, 92] width 9 height 4
click at [293, 92] on div at bounding box center [293, 92] width 9 height 4
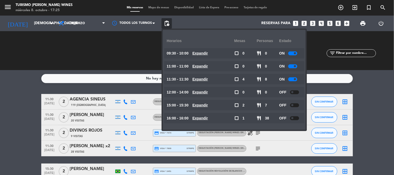
click at [294, 77] on div at bounding box center [293, 79] width 9 height 4
click at [294, 68] on div at bounding box center [293, 66] width 9 height 4
click at [294, 56] on div "ON" at bounding box center [291, 53] width 23 height 10
click at [295, 54] on span at bounding box center [295, 53] width 2 height 2
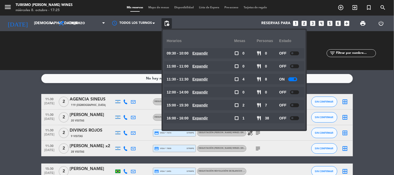
click at [386, 109] on bookings-row "11:30 [DATE] 2 AGENCIA [PERSON_NAME] 119 Visitas DEGUSTACIÓN [PERSON_NAME] WINE…" at bounding box center [197, 156] width 394 height 124
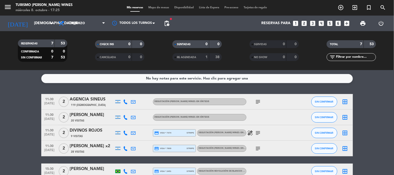
click at [169, 23] on span "pending_actions" at bounding box center [167, 23] width 6 height 6
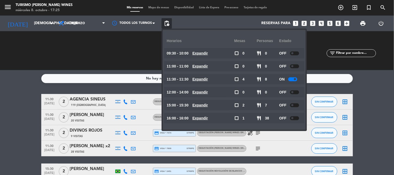
click at [14, 90] on div "No hay notas para este servicio. Haz clic para agregar una 11:30 [DATE] 2 AGENC…" at bounding box center [197, 122] width 394 height 105
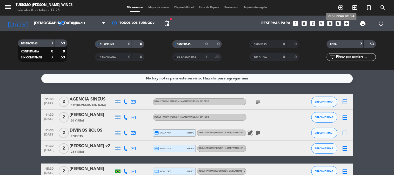
click at [338, 8] on icon "add_circle_outline" at bounding box center [341, 7] width 6 height 6
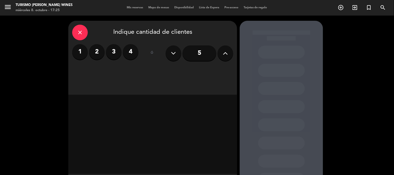
click at [230, 56] on button at bounding box center [226, 54] width 16 height 16
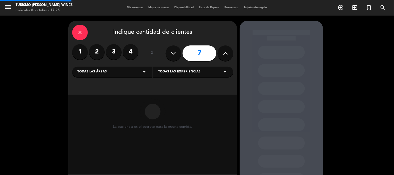
click at [230, 56] on button at bounding box center [226, 54] width 16 height 16
type input "10"
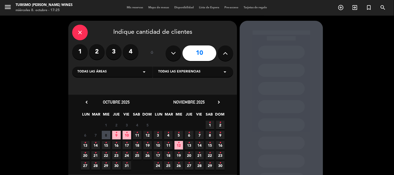
scroll to position [27, 0]
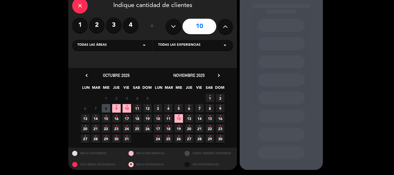
click at [117, 120] on span "16 •" at bounding box center [116, 118] width 9 height 9
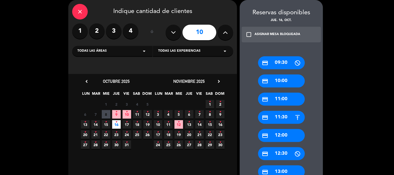
click at [283, 63] on div "credit_card 09:30" at bounding box center [281, 62] width 47 height 13
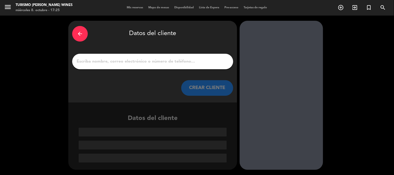
click at [177, 66] on div at bounding box center [152, 62] width 161 height 16
click at [177, 60] on input "1" at bounding box center [152, 61] width 153 height 7
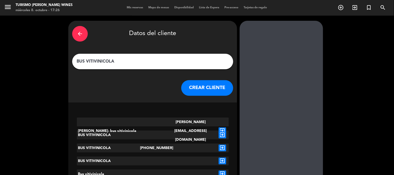
type input "BUS VITIVINICOLA"
click at [210, 87] on button "CREAR CLIENTE" at bounding box center [208, 88] width 52 height 16
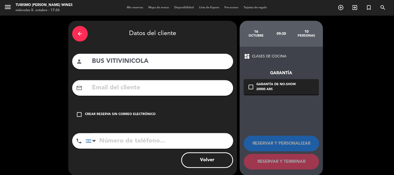
click at [109, 115] on div "Crear reserva sin correo electrónico" at bounding box center [120, 114] width 71 height 5
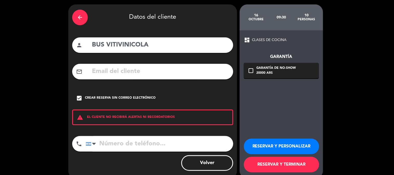
scroll to position [25, 0]
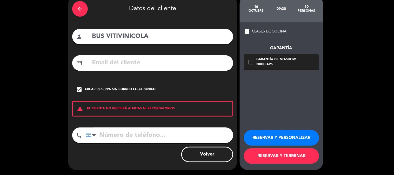
click at [297, 159] on button "RESERVAR Y TERMINAR" at bounding box center [281, 156] width 75 height 16
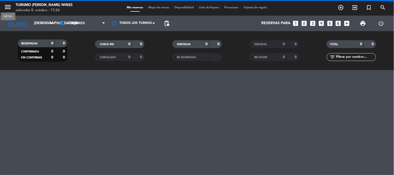
click at [6, 6] on icon "menu" at bounding box center [8, 7] width 8 height 8
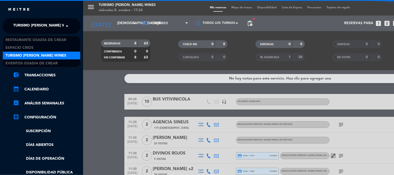
click at [46, 28] on span "Turismo [PERSON_NAME] Wines" at bounding box center [43, 26] width 61 height 11
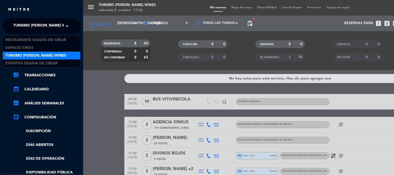
click at [100, 94] on div "menu Turismo [PERSON_NAME] Wines [DATE] 8. octubre - 17:26 Mis reservas Mapa de…" at bounding box center [280, 87] width 394 height 175
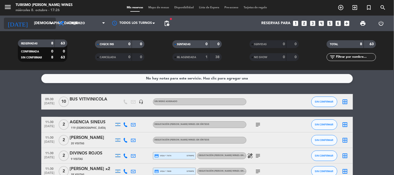
click at [31, 25] on input "[DEMOGRAPHIC_DATA][DATE]" at bounding box center [55, 23] width 49 height 9
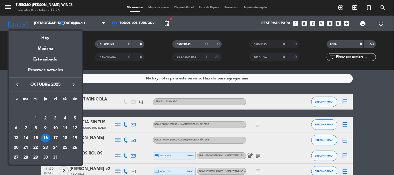
click at [53, 136] on div "17" at bounding box center [55, 138] width 9 height 9
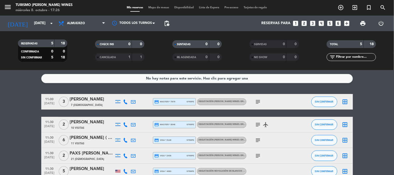
click at [256, 101] on icon "subject" at bounding box center [258, 102] width 6 height 6
click at [96, 101] on div "[PERSON_NAME]" at bounding box center [92, 99] width 44 height 7
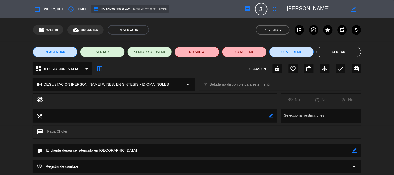
click at [333, 53] on button "Cerrar" at bounding box center [339, 52] width 45 height 10
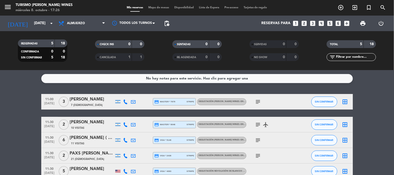
scroll to position [29, 0]
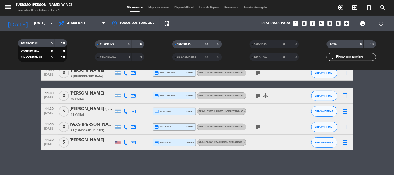
click at [93, 145] on div at bounding box center [92, 146] width 44 height 4
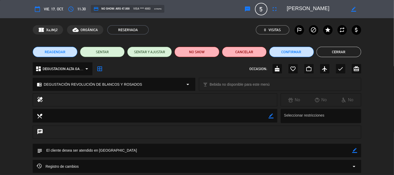
drag, startPoint x: 74, startPoint y: 151, endPoint x: 113, endPoint y: 150, distance: 38.5
click at [113, 150] on textarea at bounding box center [197, 150] width 310 height 13
click at [120, 150] on textarea at bounding box center [197, 150] width 310 height 13
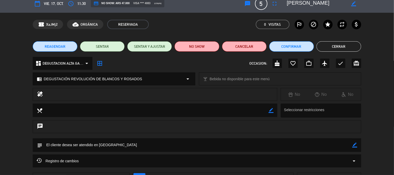
scroll to position [0, 0]
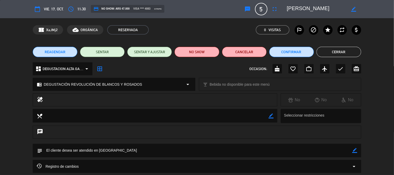
click at [332, 53] on button "Cerrar" at bounding box center [339, 52] width 45 height 10
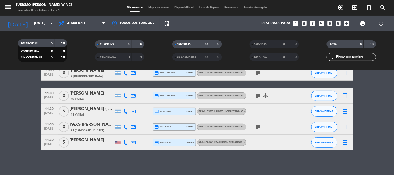
click at [21, 117] on bookings-row "11:00 [DATE] 3 [PERSON_NAME] 7 Visitas credit_card master * 7679 stripe DEGUSTA…" at bounding box center [197, 107] width 394 height 85
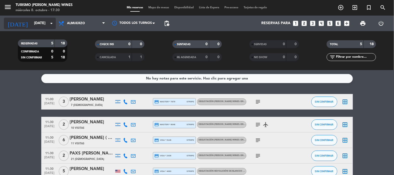
click at [34, 22] on input "[DATE]" at bounding box center [55, 23] width 49 height 9
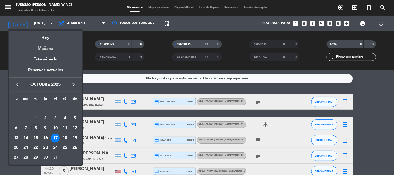
click at [46, 48] on div "Mañana" at bounding box center [45, 46] width 73 height 11
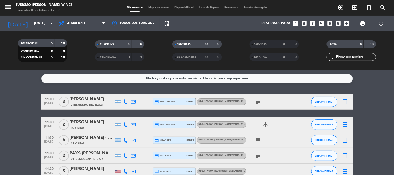
type input "[DEMOGRAPHIC_DATA][DATE]"
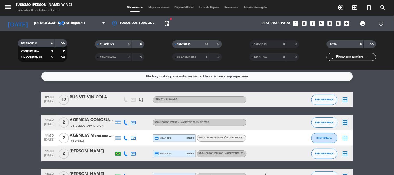
scroll to position [31, 0]
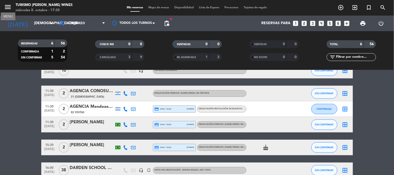
click at [10, 7] on icon "menu" at bounding box center [8, 7] width 8 height 8
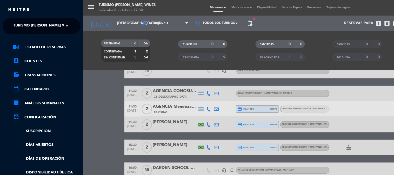
click at [42, 29] on span "Turismo [PERSON_NAME] Wines" at bounding box center [43, 26] width 61 height 11
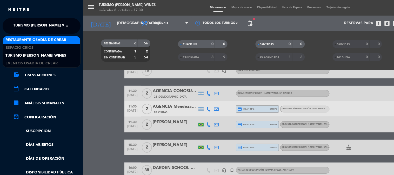
click at [44, 39] on span "Restaurante Osadía de Crear" at bounding box center [35, 40] width 61 height 6
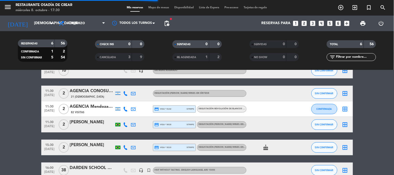
scroll to position [0, 0]
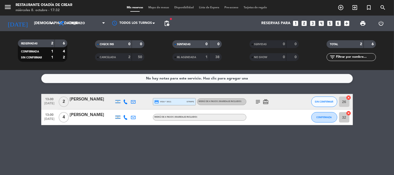
click at [10, 6] on icon "menu" at bounding box center [8, 7] width 8 height 8
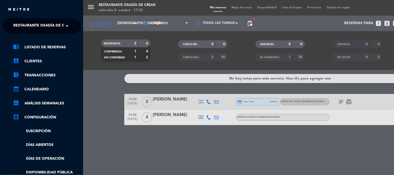
click at [44, 25] on span "Restaurante Osadía de Crear" at bounding box center [43, 26] width 61 height 11
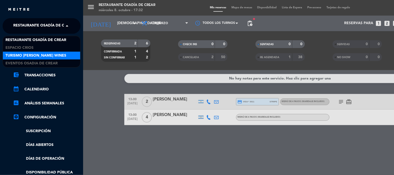
click at [41, 52] on div "Turismo [PERSON_NAME] Wines" at bounding box center [41, 56] width 77 height 8
